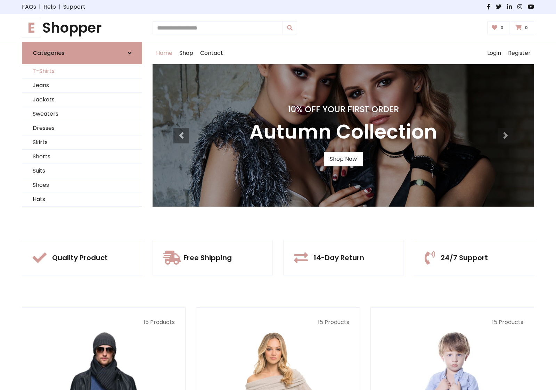
click at [82, 71] on link "T-Shirts" at bounding box center [82, 71] width 120 height 14
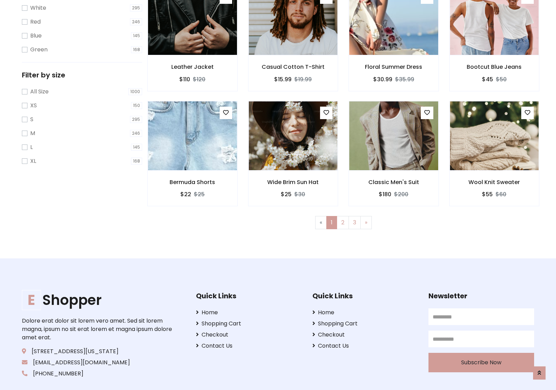
scroll to position [13, 0]
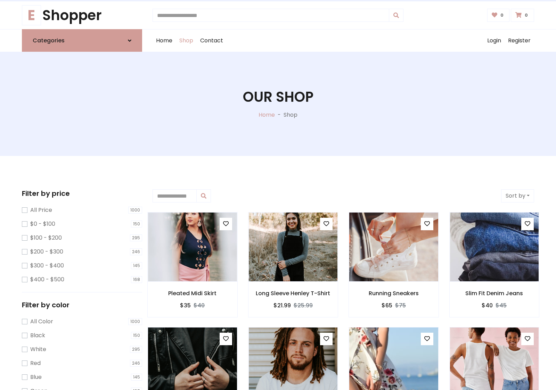
click at [278, 104] on h1 "Our Shop" at bounding box center [278, 97] width 71 height 17
click at [343, 41] on div "Home Shop Contact Log out Login Register" at bounding box center [344, 41] width 382 height 22
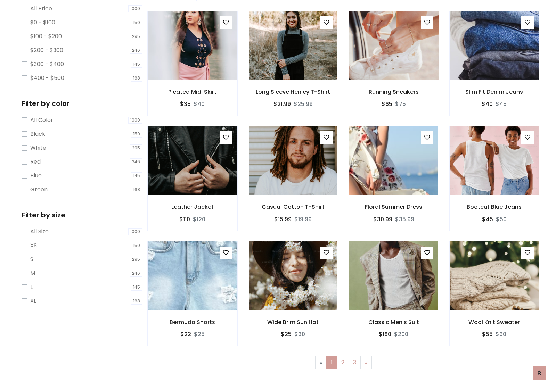
click at [394, 70] on img at bounding box center [393, 45] width 107 height 167
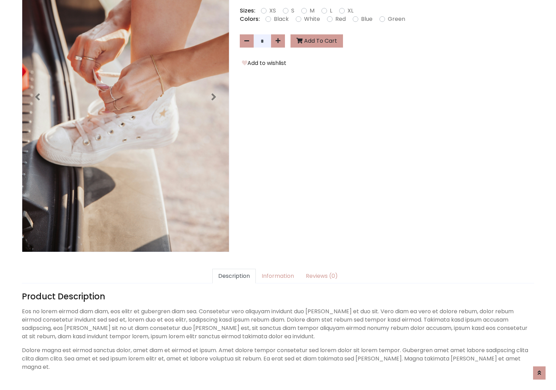
scroll to position [170, 0]
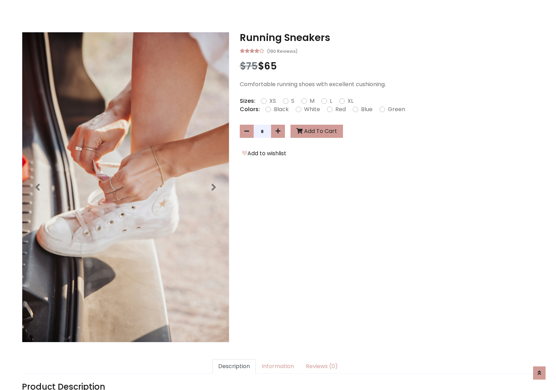
click at [387, 38] on h3 "Running Sneakers" at bounding box center [387, 38] width 294 height 12
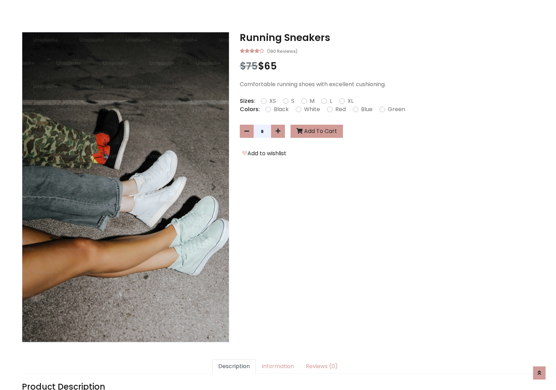
click at [387, 38] on h3 "Running Sneakers" at bounding box center [387, 38] width 294 height 12
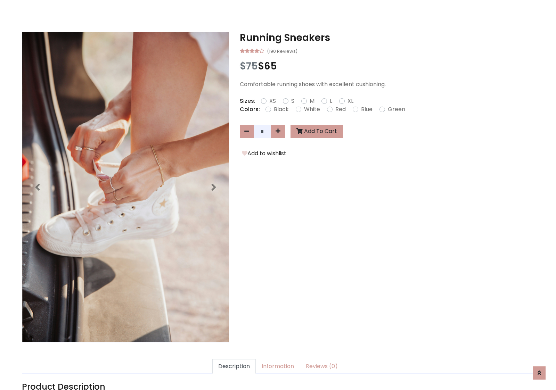
click at [387, 38] on h3 "Running Sneakers" at bounding box center [387, 38] width 294 height 12
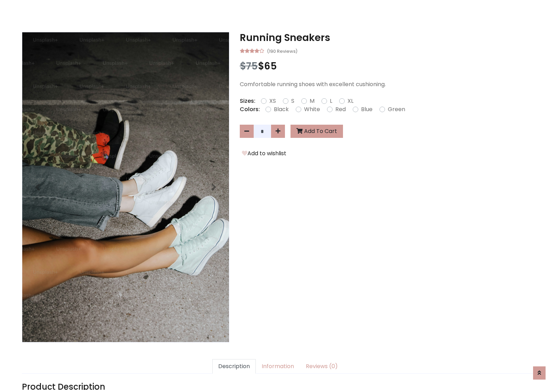
scroll to position [0, 0]
